Goal: Information Seeking & Learning: Learn about a topic

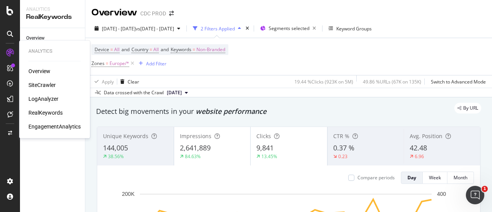
click at [52, 98] on div "LogAnalyzer" at bounding box center [43, 99] width 30 height 8
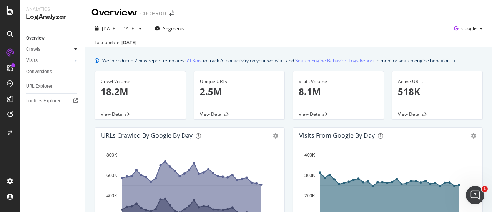
click at [74, 52] on div at bounding box center [76, 49] width 8 height 8
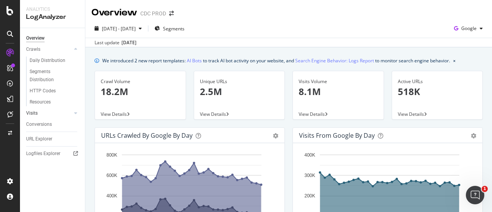
click at [72, 114] on div at bounding box center [68, 113] width 8 height 8
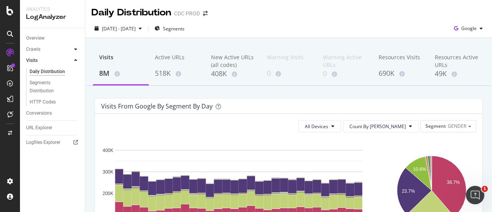
click at [75, 47] on icon at bounding box center [75, 49] width 3 height 5
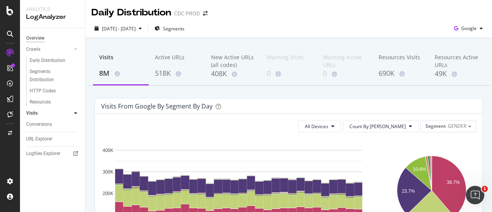
click at [31, 35] on div "Overview" at bounding box center [35, 38] width 18 height 8
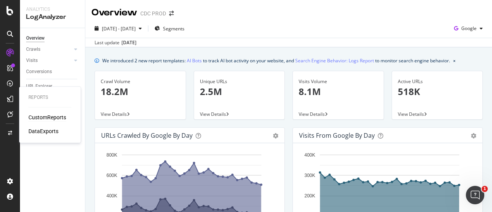
click at [45, 116] on div "CustomReports" at bounding box center [47, 117] width 38 height 8
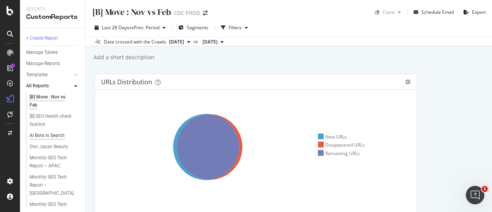
click at [52, 137] on div "AI Bots in Search" at bounding box center [47, 135] width 35 height 8
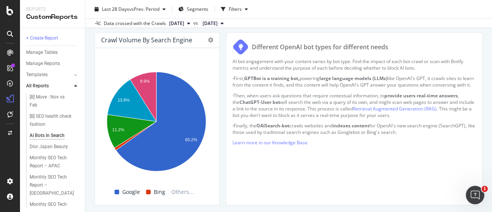
scroll to position [384, 0]
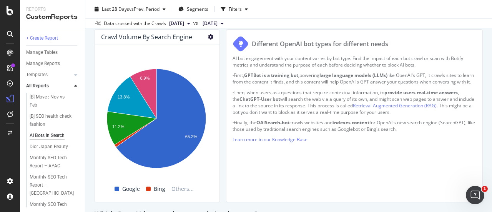
click at [209, 36] on icon at bounding box center [210, 36] width 5 height 5
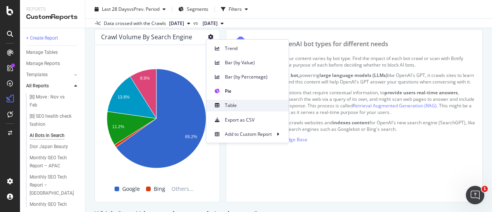
click at [234, 105] on span "Table" at bounding box center [254, 105] width 58 height 7
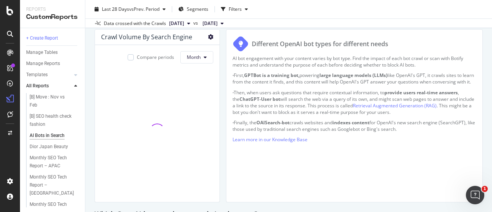
click at [210, 35] on icon at bounding box center [210, 36] width 5 height 5
drag, startPoint x: 141, startPoint y: 96, endPoint x: 192, endPoint y: 107, distance: 51.9
click at [192, 107] on tr "[DATE] 7,487,647 87,175 1,744,169 1,478,258 951,702" at bounding box center [181, 103] width 231 height 20
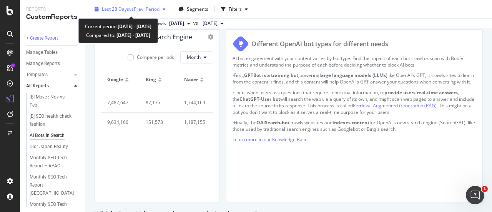
click at [130, 9] on span "vs Prev. Period" at bounding box center [144, 9] width 30 height 7
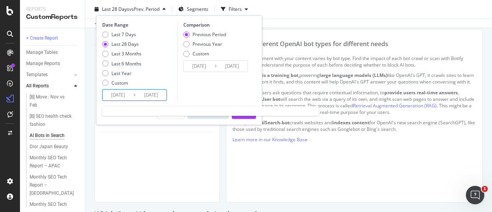
click at [125, 96] on input "[DATE]" at bounding box center [118, 95] width 31 height 11
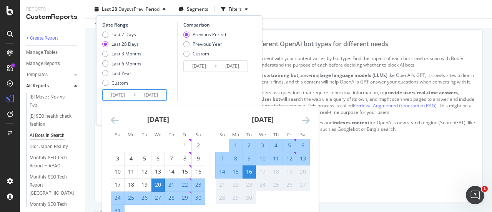
click at [117, 117] on icon "Move backward to switch to the previous month." at bounding box center [115, 119] width 8 height 9
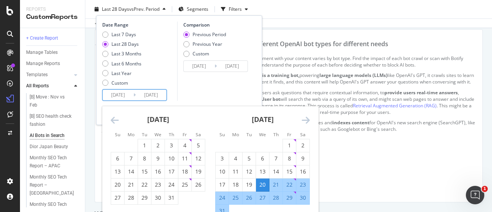
click at [116, 118] on icon "Move backward to switch to the previous month." at bounding box center [115, 119] width 8 height 9
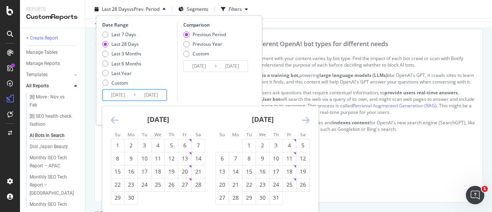
click at [116, 118] on icon "Move backward to switch to the previous month." at bounding box center [115, 119] width 8 height 9
click at [116, 117] on icon "Move backward to switch to the previous month." at bounding box center [115, 119] width 8 height 9
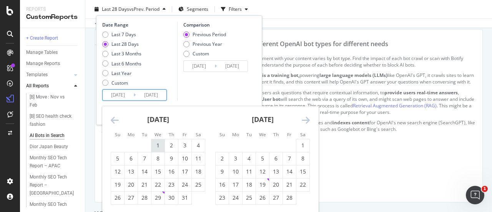
click at [158, 142] on div "1" at bounding box center [157, 145] width 13 height 8
type input "[DATE]"
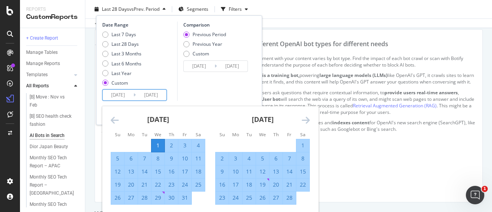
click at [186, 200] on div "31" at bounding box center [184, 198] width 13 height 8
type input "[DATE]"
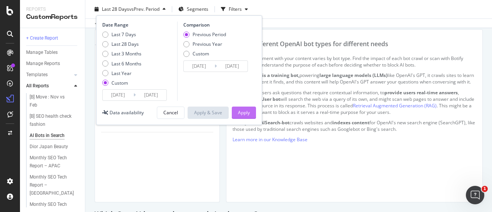
click at [247, 110] on div "Apply" at bounding box center [244, 112] width 12 height 7
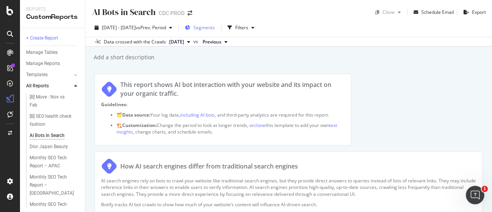
click at [215, 27] on span "Segments" at bounding box center [204, 27] width 22 height 7
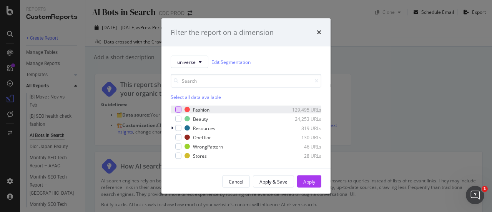
click at [177, 109] on div "modal" at bounding box center [178, 110] width 6 height 6
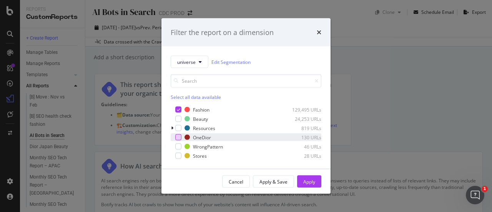
click at [178, 136] on div "modal" at bounding box center [178, 137] width 6 height 6
click at [314, 181] on div "Apply" at bounding box center [309, 181] width 12 height 7
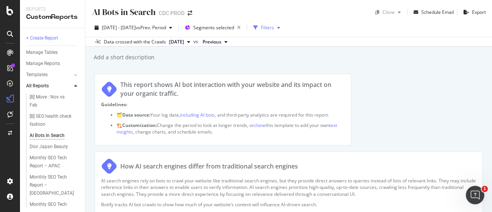
click at [274, 30] on div "Filters" at bounding box center [267, 27] width 13 height 7
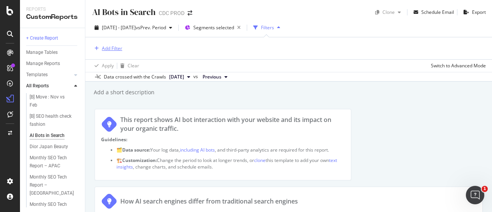
click at [104, 52] on div "Add Filter" at bounding box center [107, 48] width 31 height 8
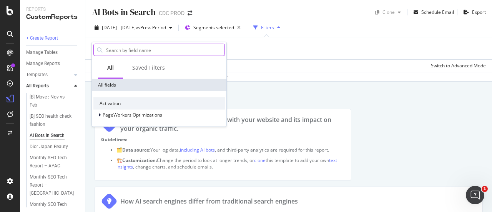
click at [118, 47] on input "text" at bounding box center [164, 50] width 119 height 12
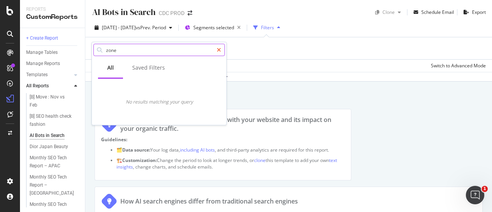
type input "zone"
click at [219, 50] on icon at bounding box center [219, 49] width 4 height 5
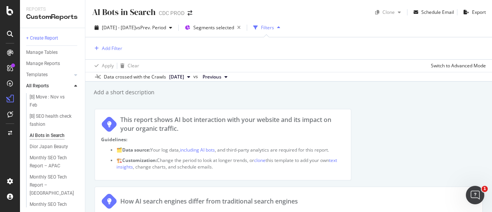
click at [302, 77] on div "Data crossed with the Crawls [DATE] vs Previous" at bounding box center [288, 76] width 407 height 9
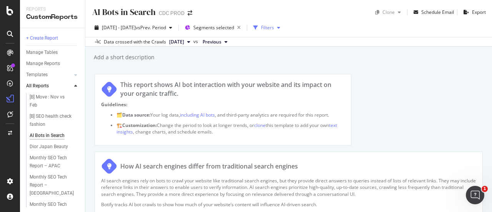
click at [274, 25] on div "Filters" at bounding box center [267, 27] width 13 height 7
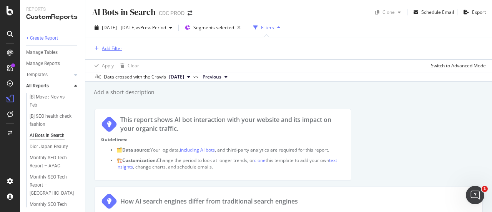
click at [109, 50] on div "Add Filter" at bounding box center [112, 48] width 20 height 7
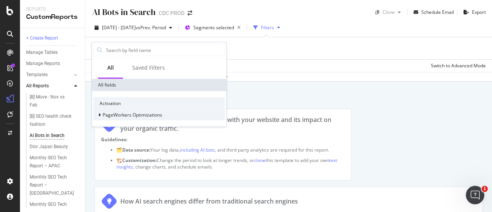
click at [98, 113] on icon at bounding box center [99, 115] width 2 height 5
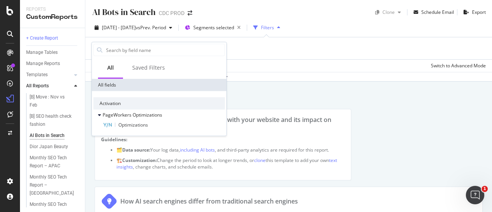
click at [290, 51] on div "Add Filter" at bounding box center [289, 48] width 394 height 22
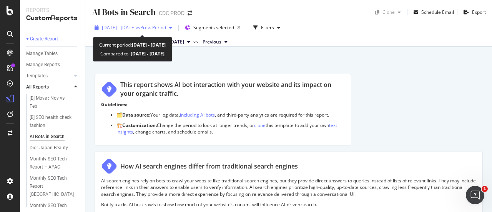
click at [159, 27] on span "vs Prev. Period" at bounding box center [151, 27] width 30 height 7
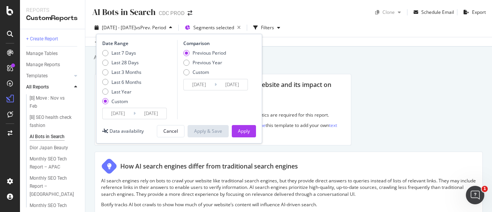
click at [128, 115] on input "2025/01/01" at bounding box center [118, 113] width 31 height 11
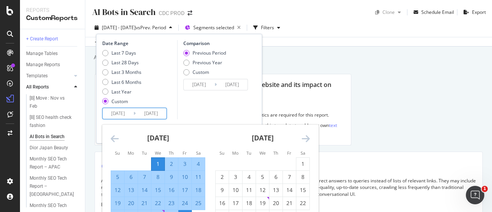
click at [307, 139] on icon "Move forward to switch to the next month." at bounding box center [306, 138] width 8 height 9
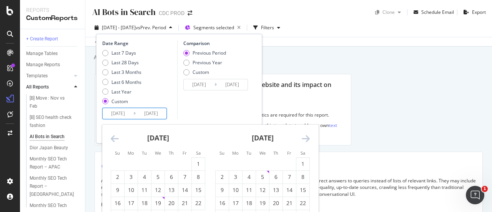
click at [307, 139] on icon "Move forward to switch to the next month." at bounding box center [306, 138] width 8 height 9
click at [308, 138] on icon "Move forward to switch to the next month." at bounding box center [306, 138] width 8 height 9
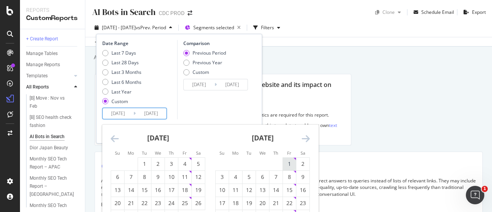
click at [286, 166] on div "1" at bounding box center [289, 164] width 13 height 8
type input "2025/08/01"
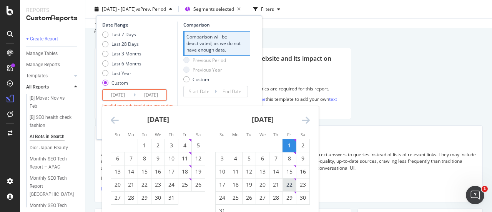
scroll to position [38, 0]
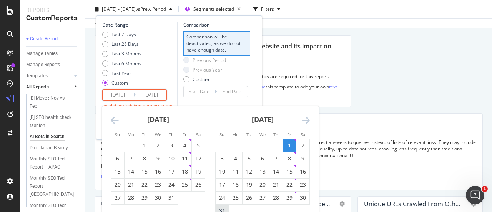
click at [221, 209] on div "31" at bounding box center [222, 211] width 13 height 8
type input "2025/08/31"
type input "2025/07/01"
type input "2025/07/31"
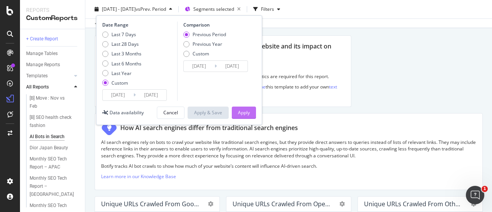
click at [243, 117] on div "Apply" at bounding box center [244, 113] width 12 height 12
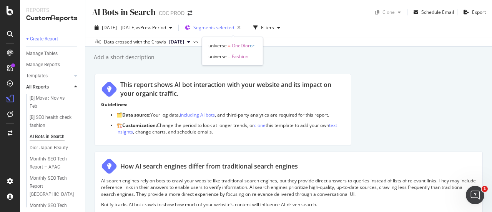
click at [234, 29] on span "Segments selected" at bounding box center [213, 27] width 41 height 7
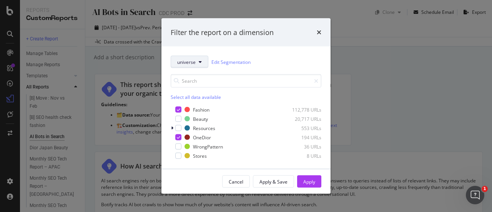
click at [194, 66] on button "universe" at bounding box center [190, 62] width 38 height 12
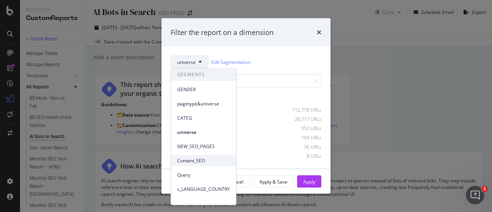
scroll to position [38, 0]
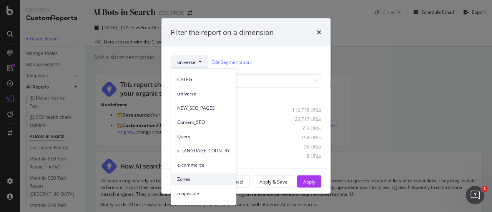
click at [205, 179] on span "Zones" at bounding box center [203, 179] width 53 height 7
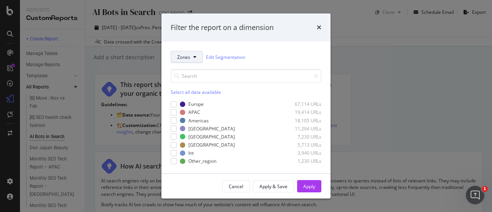
click at [188, 61] on button "Zones" at bounding box center [187, 57] width 32 height 12
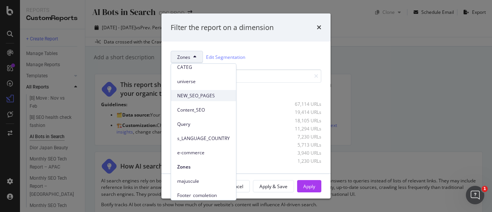
scroll to position [78, 0]
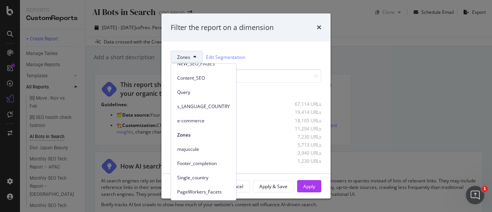
click at [212, 176] on span "Single_country" at bounding box center [203, 177] width 53 height 7
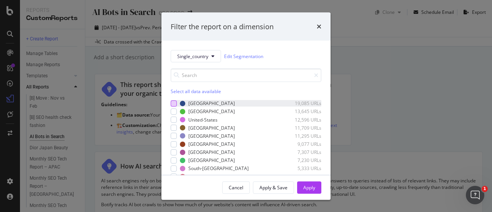
click at [175, 104] on div "modal" at bounding box center [174, 103] width 6 height 6
click at [313, 186] on div "Apply" at bounding box center [309, 187] width 12 height 7
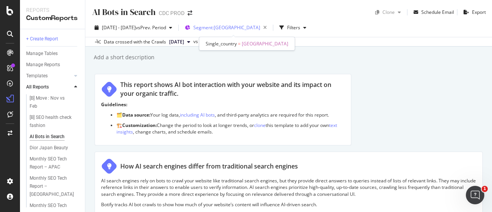
click at [241, 27] on span "Segment: Germany" at bounding box center [226, 27] width 67 height 7
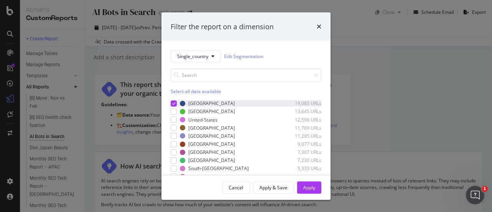
click at [175, 104] on icon "modal" at bounding box center [173, 103] width 3 height 4
click at [196, 53] on span "Single_country" at bounding box center [192, 56] width 31 height 7
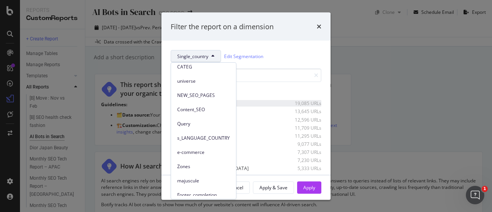
scroll to position [77, 0]
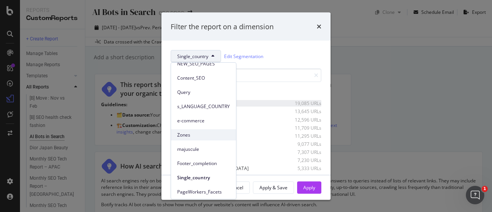
click at [208, 135] on span "Zones" at bounding box center [203, 134] width 53 height 7
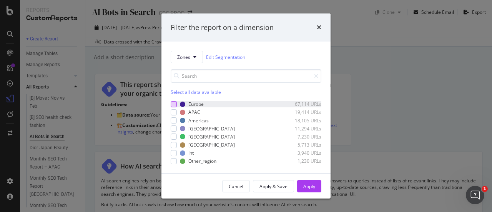
click at [173, 105] on div "modal" at bounding box center [174, 104] width 6 height 6
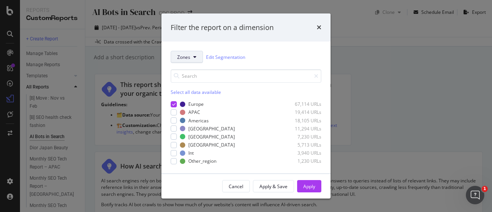
click at [186, 61] on button "Zones" at bounding box center [187, 57] width 32 height 12
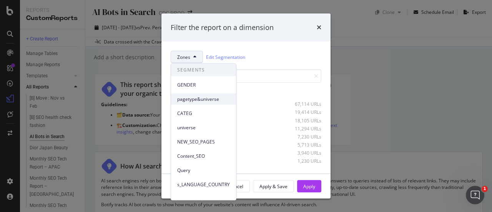
click at [210, 97] on span "pagetype&universe" at bounding box center [203, 98] width 53 height 7
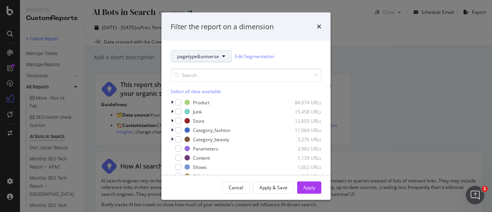
click at [205, 57] on span "pagetype&universe" at bounding box center [198, 56] width 42 height 7
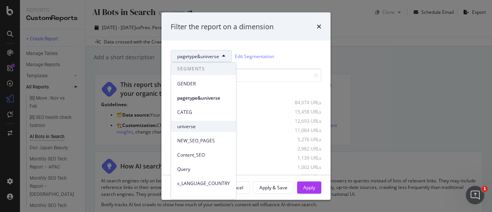
click at [215, 124] on span "universe" at bounding box center [203, 126] width 53 height 7
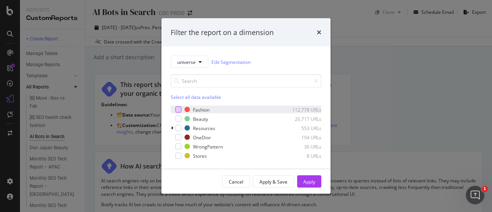
click at [178, 108] on div "modal" at bounding box center [178, 110] width 6 height 6
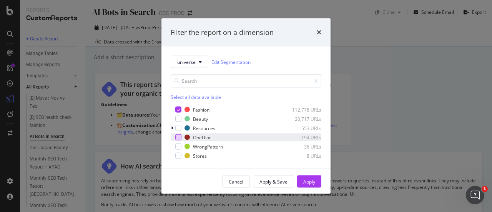
click at [179, 137] on div "modal" at bounding box center [178, 137] width 6 height 6
drag, startPoint x: 309, startPoint y: 183, endPoint x: 314, endPoint y: 158, distance: 25.0
click at [310, 183] on div "Apply" at bounding box center [309, 181] width 12 height 7
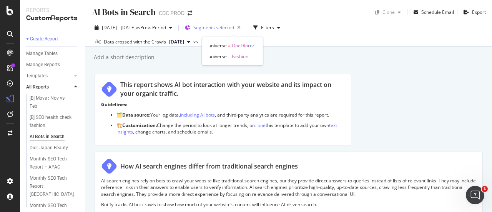
click at [228, 30] on span "Segments selected" at bounding box center [213, 27] width 41 height 7
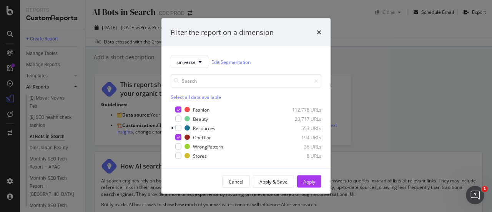
click at [318, 31] on icon "times" at bounding box center [319, 32] width 5 height 6
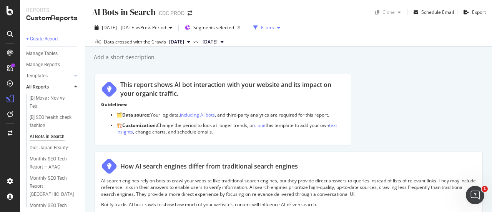
click at [274, 30] on div "Filters" at bounding box center [267, 27] width 13 height 7
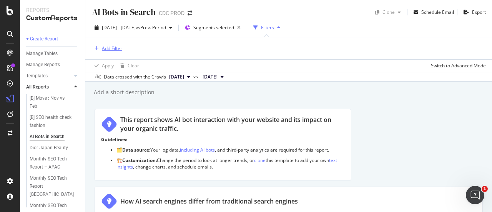
click at [112, 46] on div "Add Filter" at bounding box center [112, 48] width 20 height 7
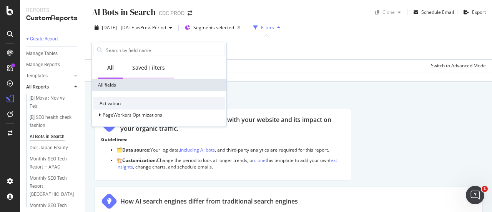
click at [160, 71] on div "Saved Filters" at bounding box center [148, 68] width 33 height 8
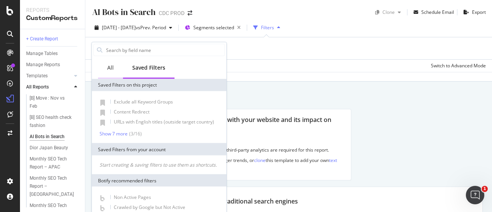
click at [107, 70] on div "All" at bounding box center [110, 68] width 25 height 21
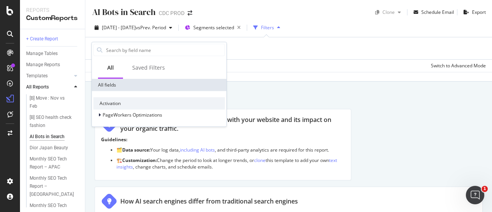
click at [271, 52] on div "Add Filter" at bounding box center [289, 48] width 394 height 22
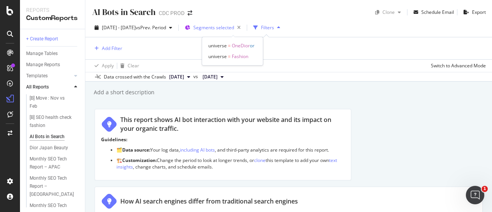
click at [231, 31] on div "Segments selected" at bounding box center [218, 27] width 50 height 11
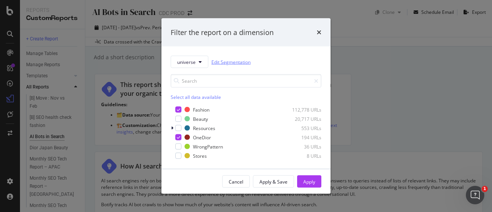
click at [231, 61] on link "Edit Segmentation" at bounding box center [230, 62] width 39 height 8
click at [315, 183] on div "Apply" at bounding box center [309, 181] width 12 height 7
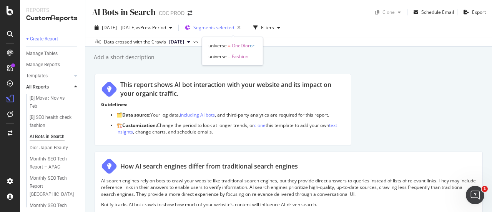
click at [226, 30] on span "Segments selected" at bounding box center [213, 27] width 41 height 7
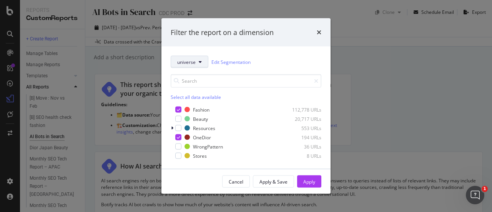
click at [193, 62] on span "universe" at bounding box center [186, 61] width 18 height 7
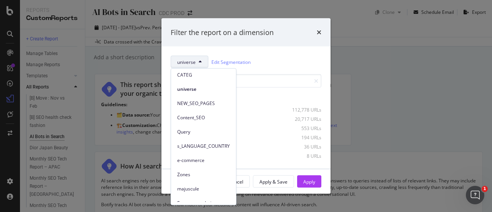
scroll to position [78, 0]
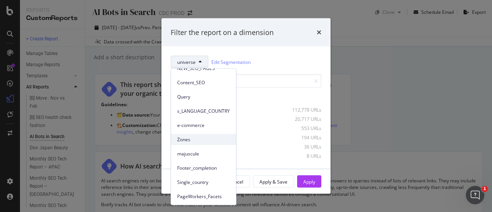
click at [203, 137] on span "Zones" at bounding box center [203, 139] width 53 height 7
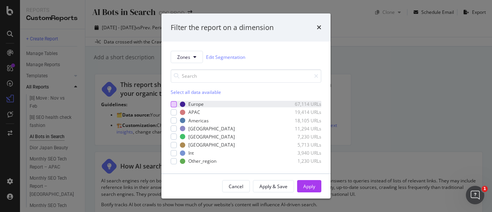
click at [174, 104] on div "modal" at bounding box center [174, 104] width 6 height 6
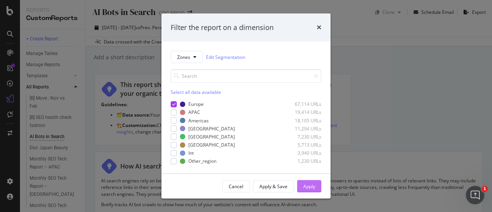
click at [315, 190] on div "Apply" at bounding box center [309, 186] width 12 height 12
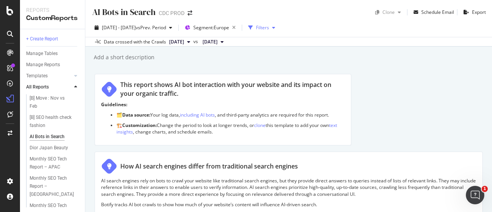
click at [278, 26] on div "button" at bounding box center [273, 27] width 9 height 5
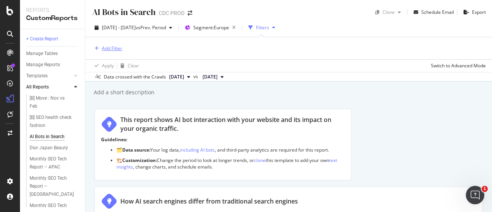
click at [112, 47] on div "Add Filter" at bounding box center [112, 48] width 20 height 7
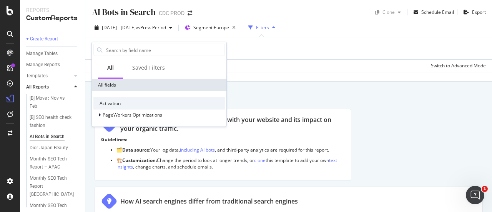
click at [107, 86] on div "All fields" at bounding box center [159, 85] width 135 height 12
click at [117, 112] on span "PageWorkers Optimizations" at bounding box center [133, 115] width 60 height 7
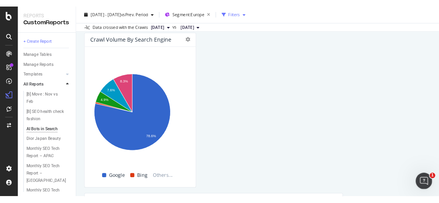
scroll to position [378, 0]
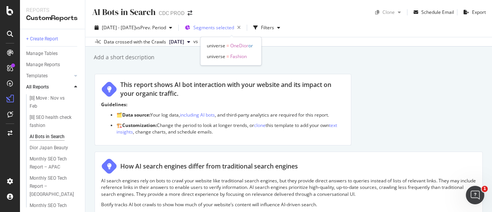
click at [228, 27] on span "Segments selected" at bounding box center [213, 27] width 41 height 7
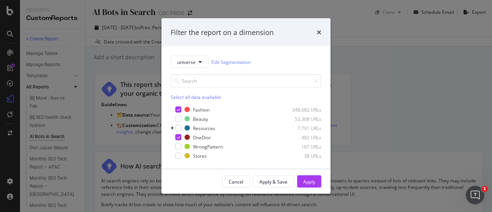
click at [362, 47] on div "Filter the report on a dimension universe Edit Segmentation Select all data ava…" at bounding box center [246, 106] width 492 height 212
